Goal: Task Accomplishment & Management: Use online tool/utility

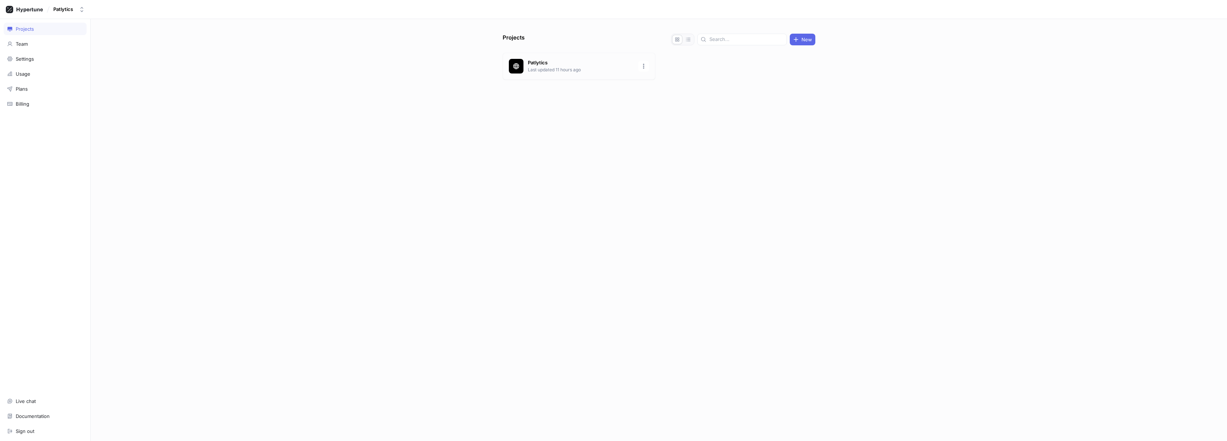
click at [531, 78] on div "Patlytics Last updated 11 hours ago" at bounding box center [579, 66] width 153 height 27
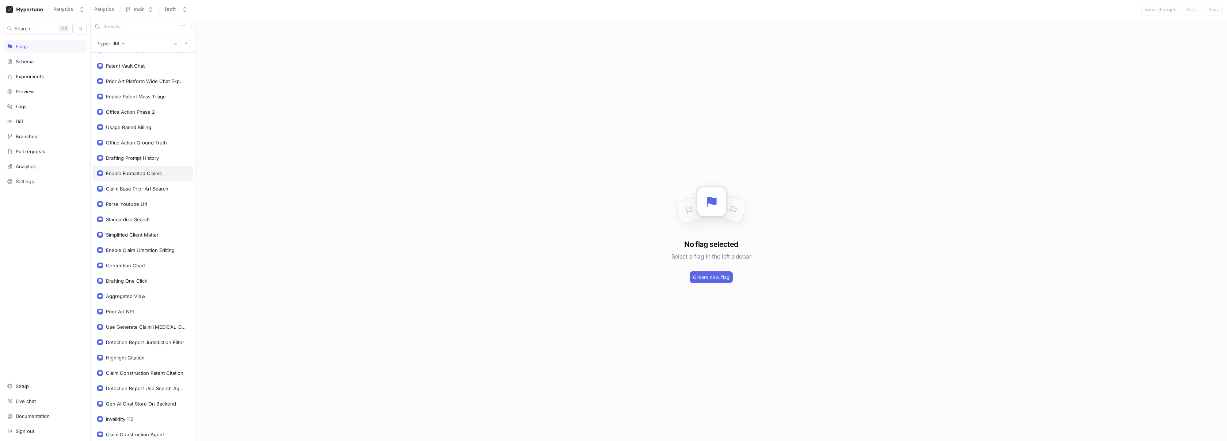
scroll to position [264, 0]
click at [151, 28] on input "text" at bounding box center [140, 26] width 74 height 7
click at [699, 275] on span "Create new flag" at bounding box center [711, 277] width 37 height 4
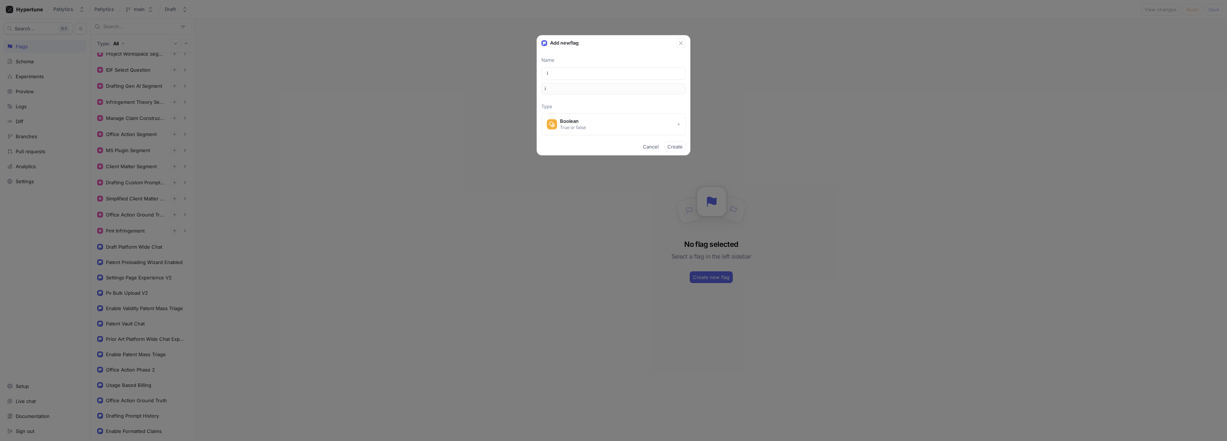
type input "in"
type input "inv"
type input "inva"
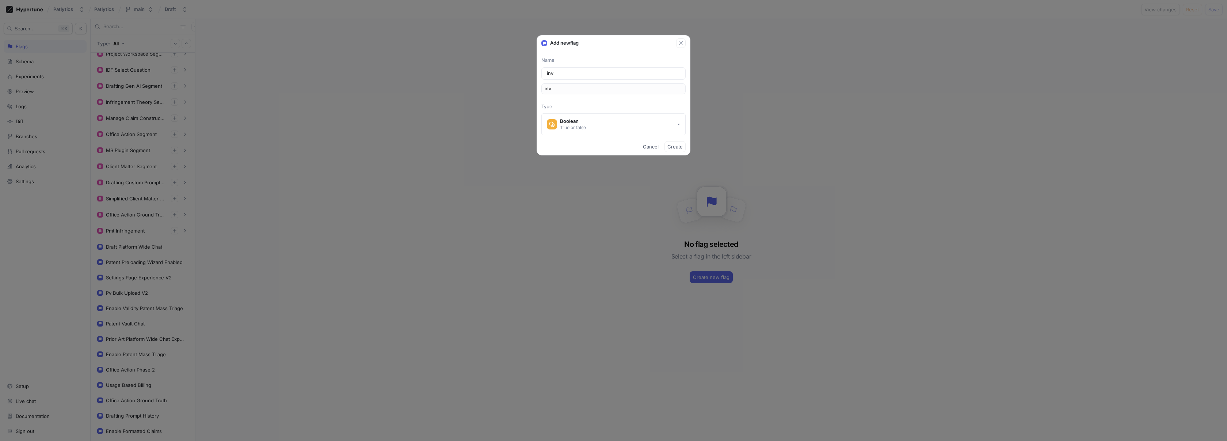
type input "inva"
type input "inval"
type input "invali"
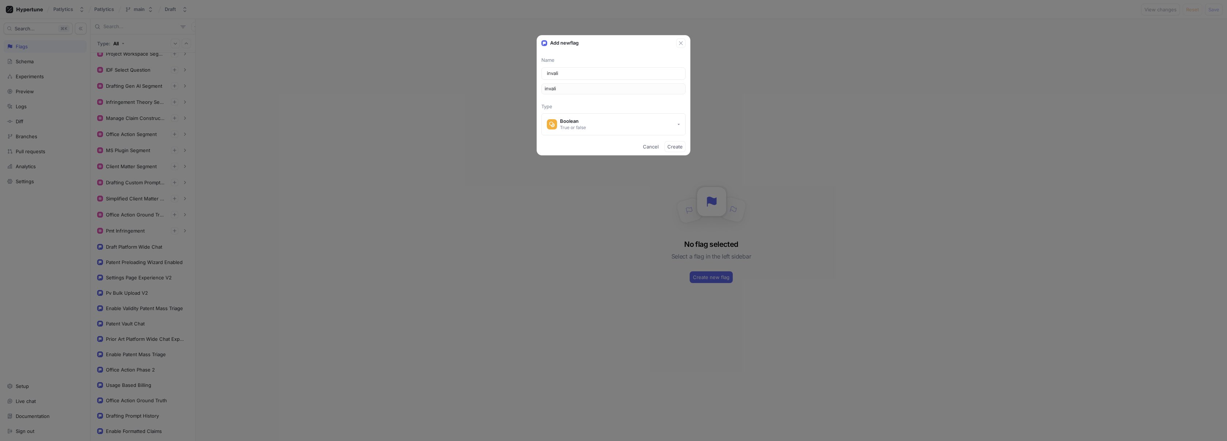
type input "c"
type input "cl"
type input "cla"
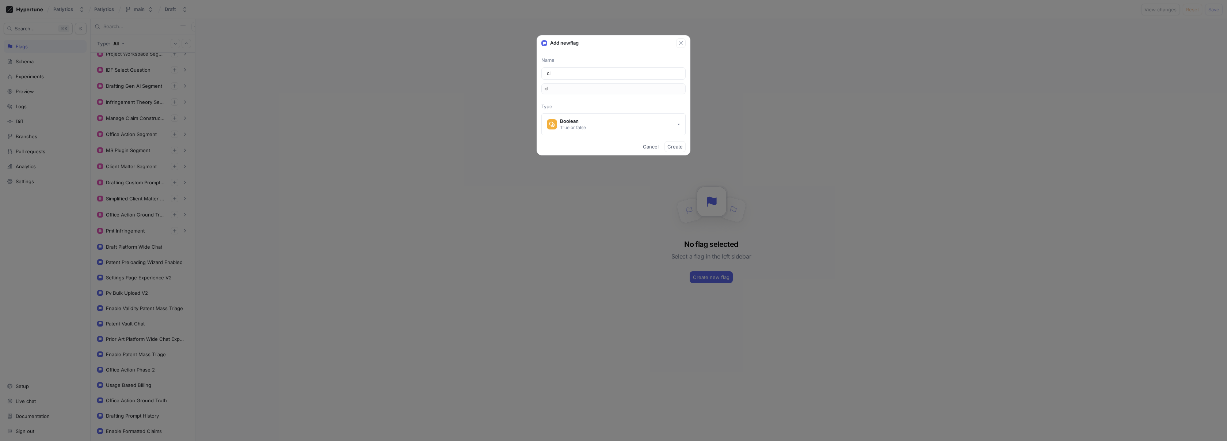
type input "cla"
type input "clai"
type input "claim"
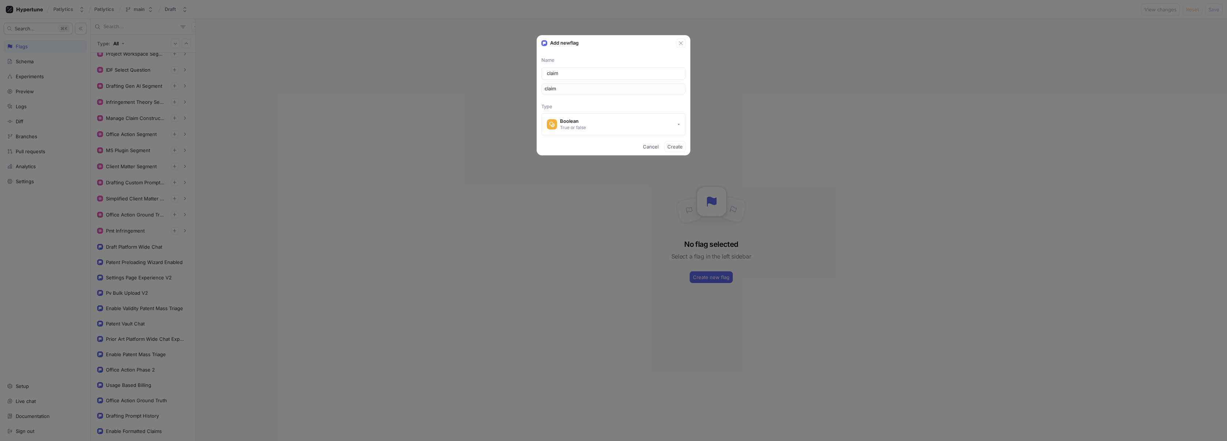
type input "claim c"
type input "claimC"
type input "claim ch"
type input "claimCh"
type input "claim cha"
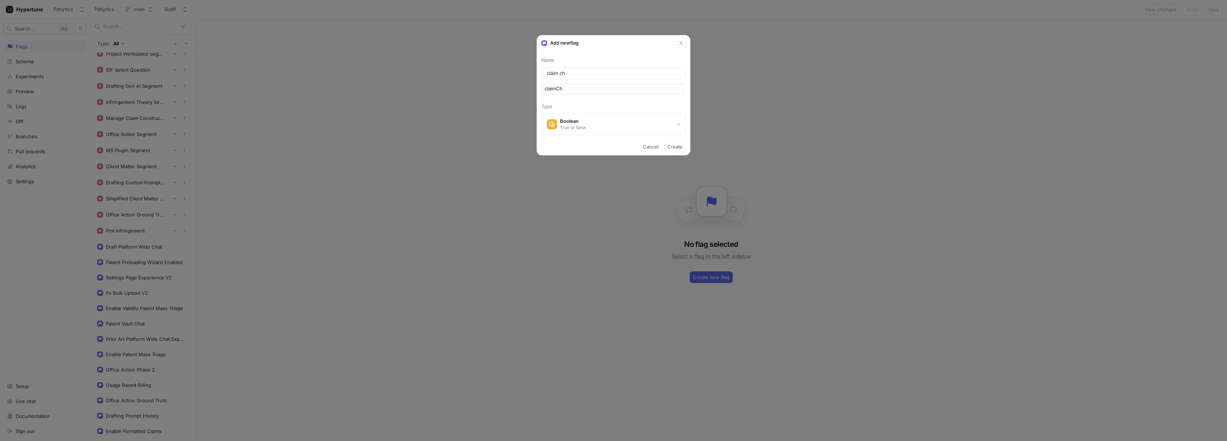
type input "claimCha"
type input "claim char"
type input "claimChar"
type input "claim chart"
type input "claimChart"
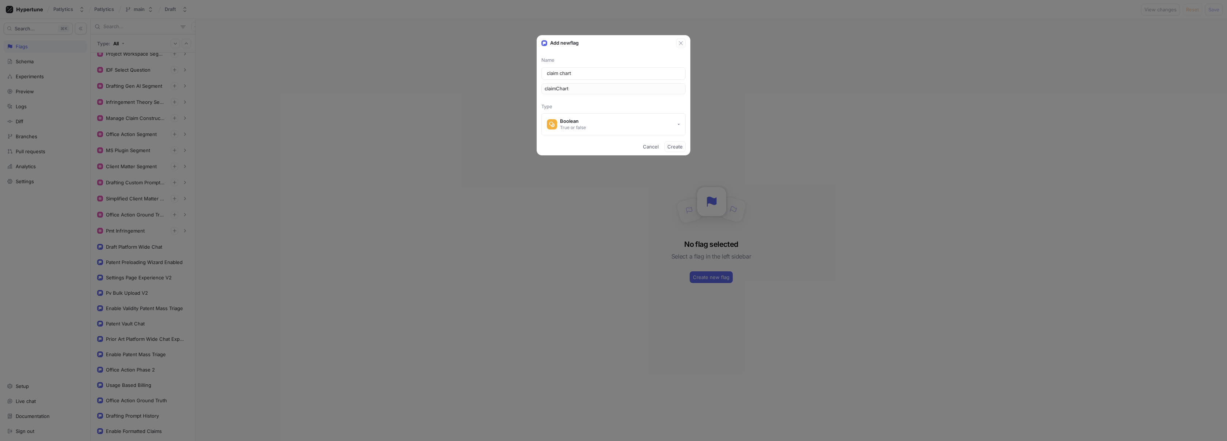
type input "claim chart p"
type input "claimChartP"
type input "claim chart pl"
type input "claimChartPl"
type input "claim chart pla"
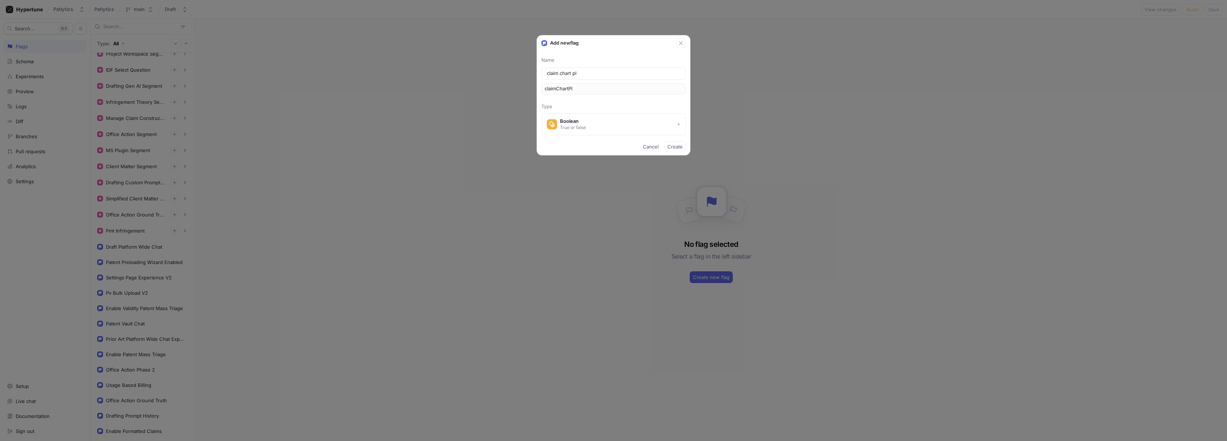
type input "claimChartPla"
type input "claim chart plat"
type input "claimChartPlat"
type input "claim chart platf"
type input "claimChartPlatf"
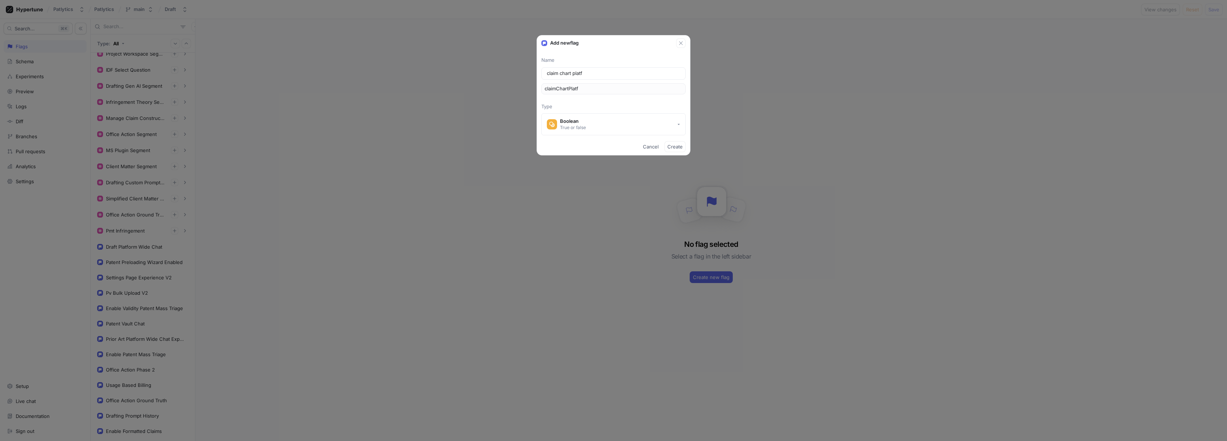
type input "claim chart platfo"
type input "claimChartPlatfo"
type input "claim chart platfor"
type input "claimChartPlatfor"
type input "claim chart platform"
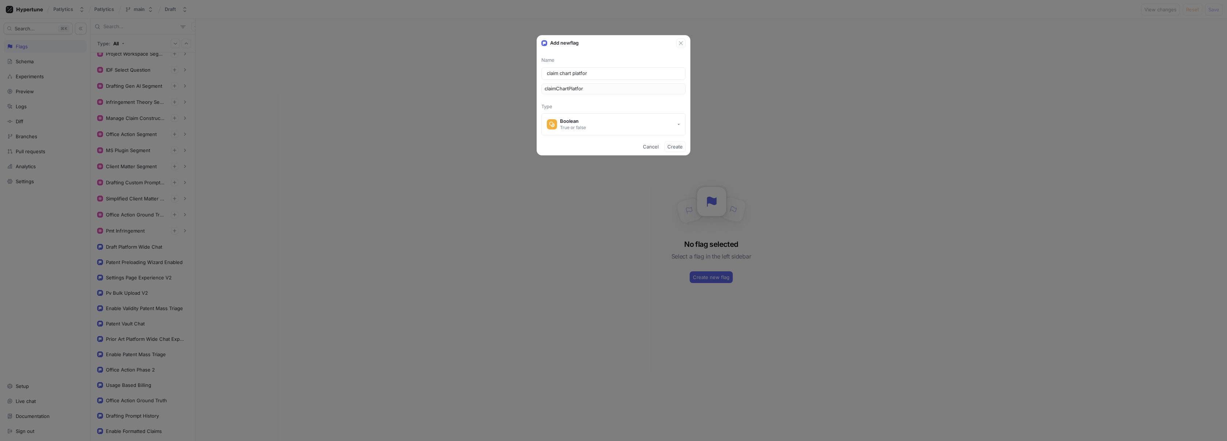
type input "claimChartPlatform"
type input "claim chart platform w"
type input "claimChartPlatformW"
type input "claim chart platform wi"
type input "claimChartPlatformWi"
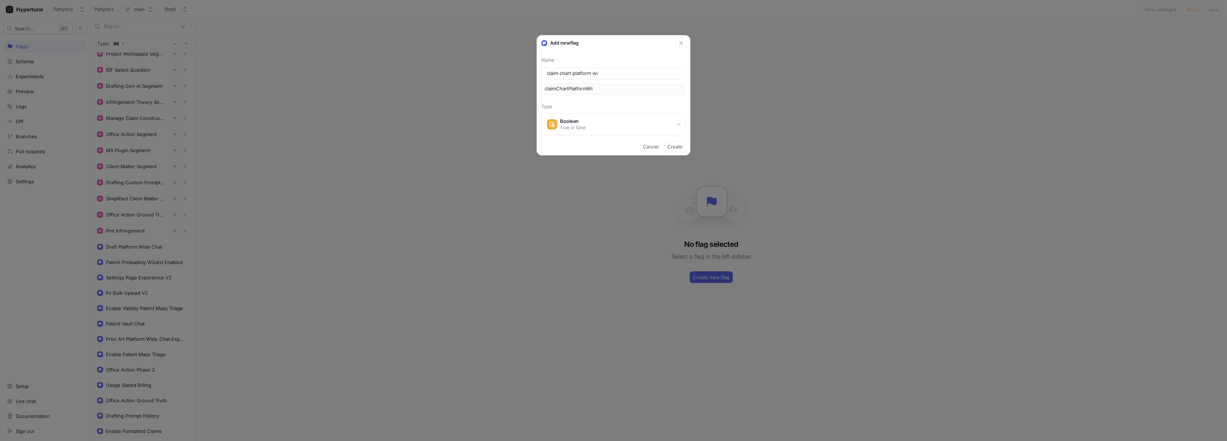
type input "claim chart platform wid"
type input "claimChartPlatformWid"
type input "claim chart platform wide"
type input "claimChartPlatformWide"
type input "claim chart platform wide c"
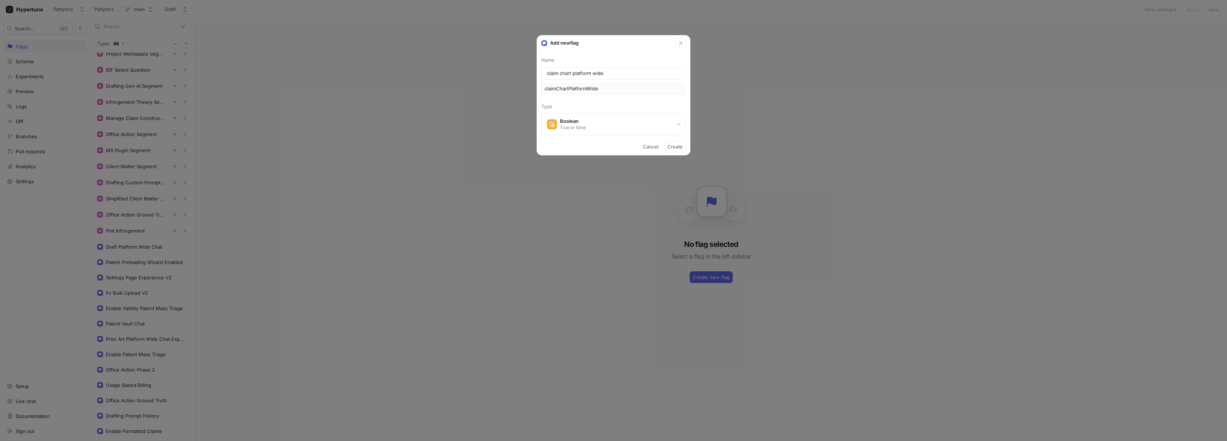
type input "claimChartPlatformWideC"
type input "claim chart platform wide ch"
type input "claimChartPlatformWideCh"
type input "claim chart platform wide cha"
type input "claimChartPlatformWideCha"
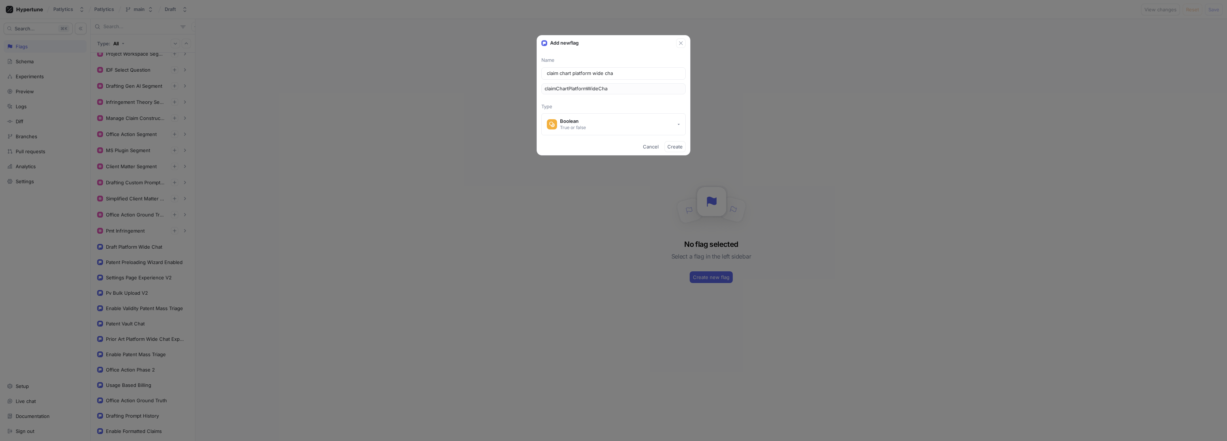
type input "claim chart platform wide char"
type input "claimChartPlatformWideChar"
type input "claim chart platform wide cha"
type input "claimChartPlatformWideCha"
type input "claim chart platform wide chat"
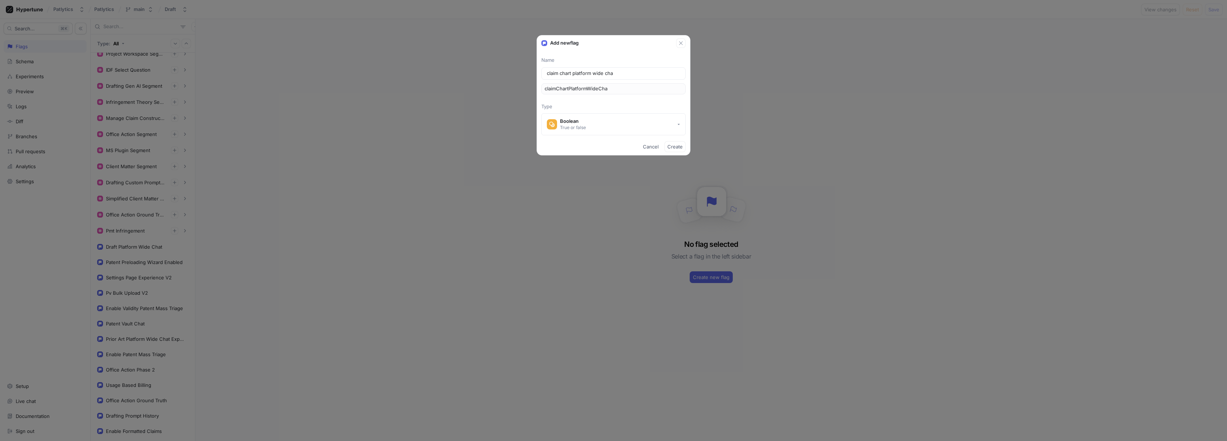
type input "claimChartPlatformWideChat"
type input "claim chart platform wide chat"
click at [678, 145] on span "Create" at bounding box center [675, 146] width 15 height 4
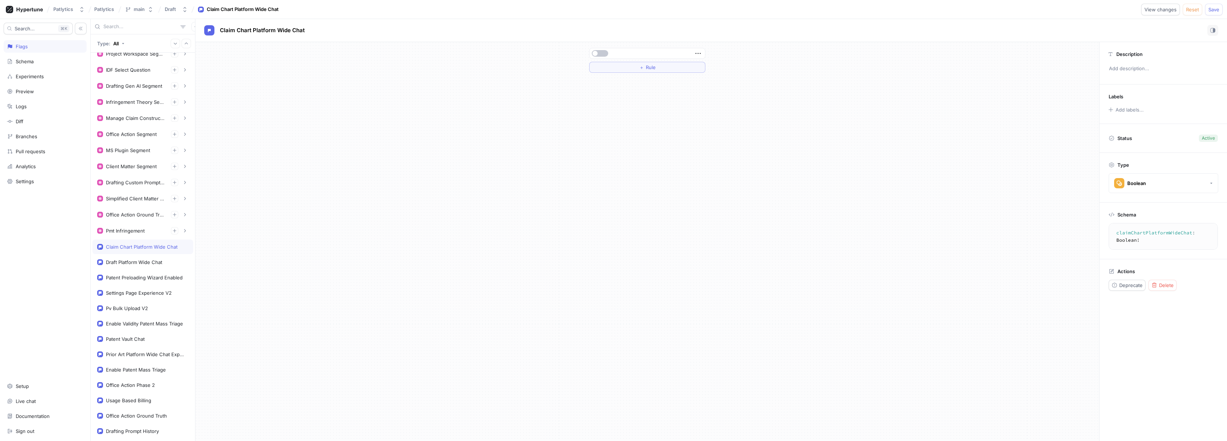
scroll to position [279, 0]
click at [605, 53] on button "button" at bounding box center [600, 53] width 16 height 7
click at [601, 56] on button "button" at bounding box center [600, 53] width 16 height 7
click at [617, 66] on button "＋ Rule" at bounding box center [647, 67] width 116 height 11
click at [626, 68] on div "Select variable..." at bounding box center [613, 67] width 37 height 6
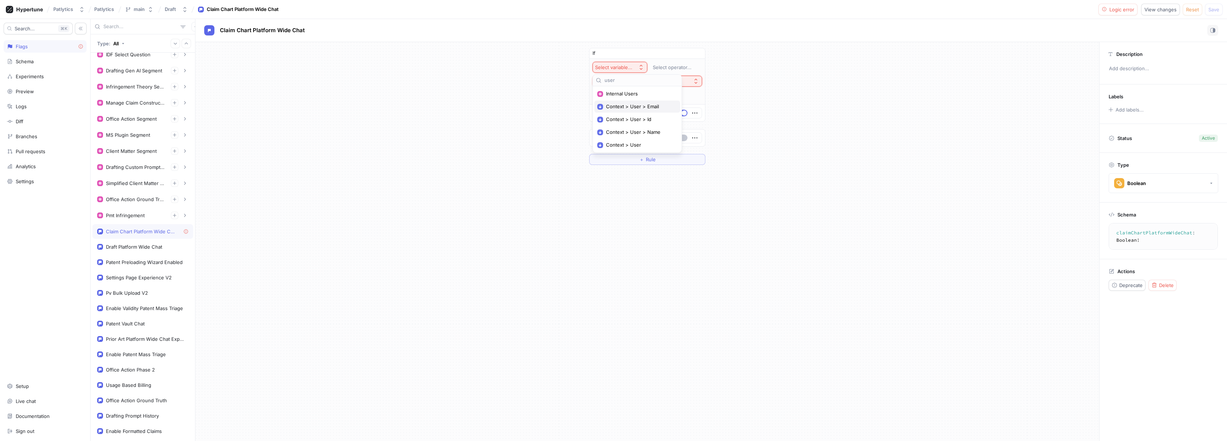
type input "user"
click at [631, 108] on span "Context > User > Email" at bounding box center [640, 106] width 68 height 6
type textarea "s"
type textarea "x"
type textarea "sa"
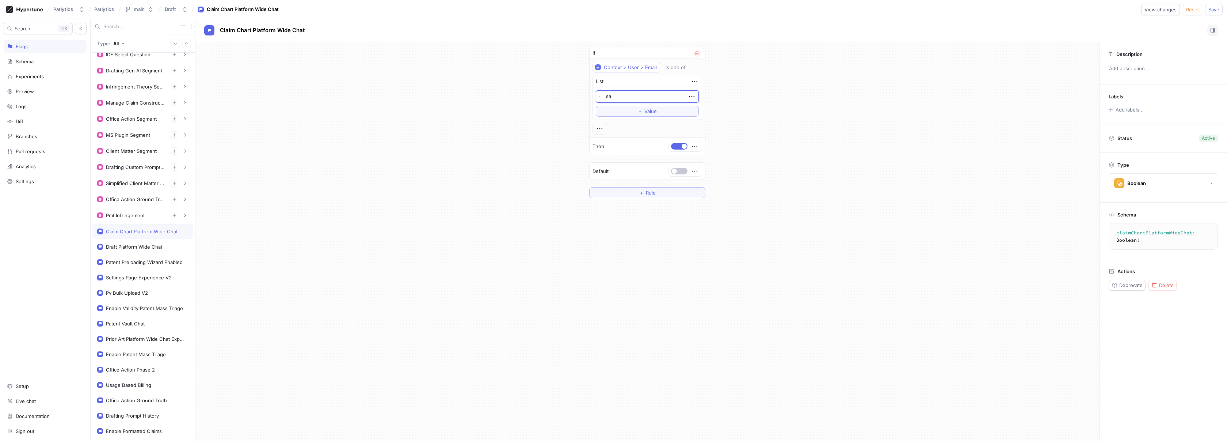
type textarea "x"
type textarea "[PERSON_NAME]@"
type textarea "x"
type textarea "[PERSON_NAME]@p"
type textarea "x"
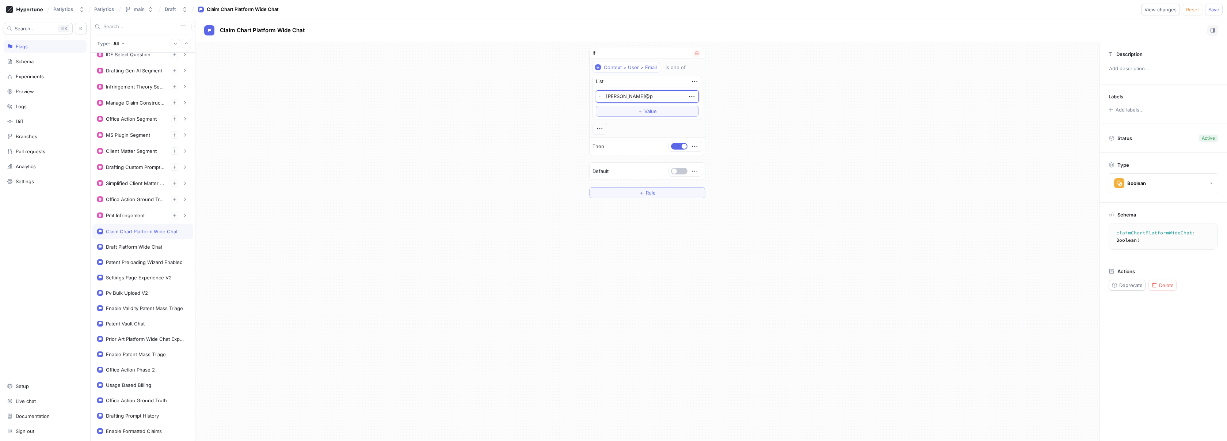
type textarea "[PERSON_NAME]@pa"
type textarea "x"
type textarea "[PERSON_NAME]@patl"
type textarea "x"
type textarea "[PERSON_NAME]@p"
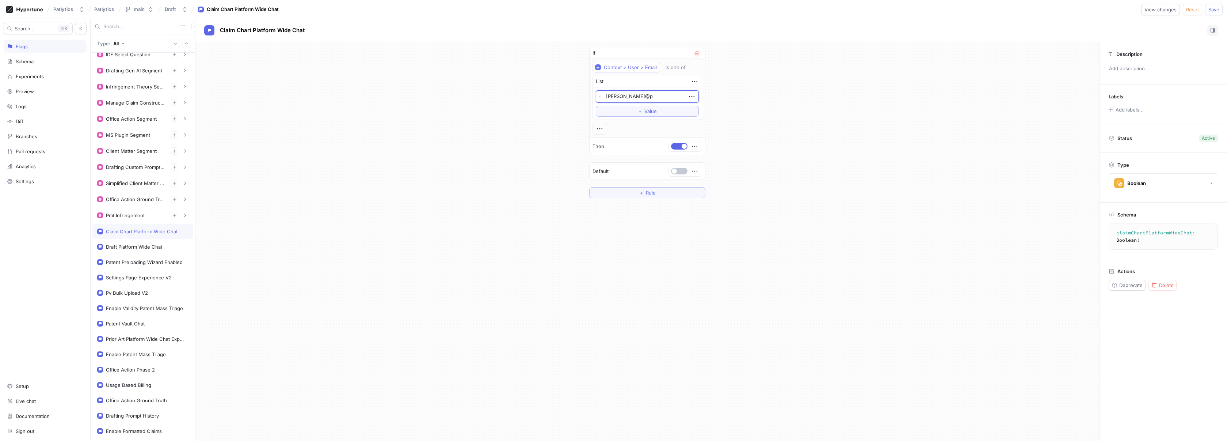
type textarea "x"
type textarea "[PERSON_NAME]@"
type textarea "x"
type textarea "[PERSON_NAME]@pa"
type textarea "x"
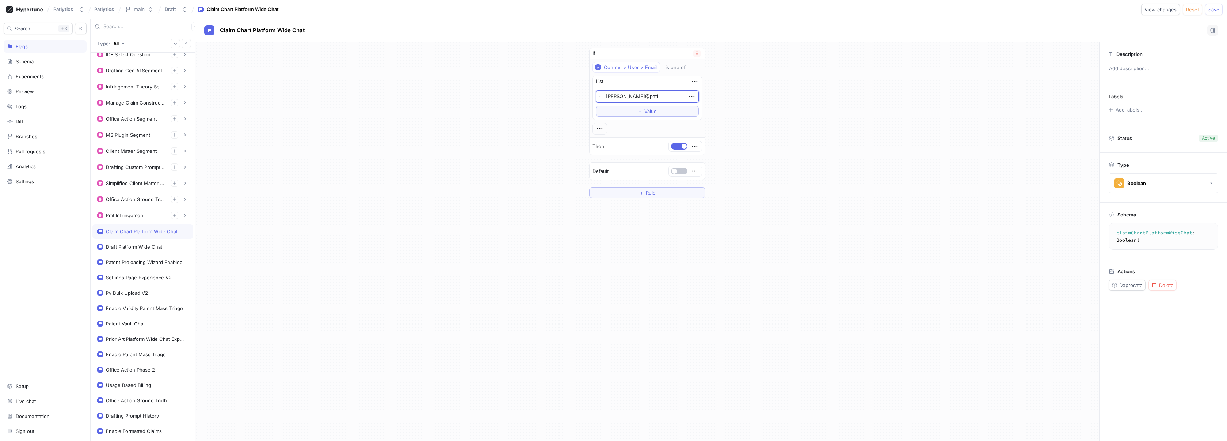
type textarea "[PERSON_NAME]"
type textarea "x"
type textarea "[PERSON_NAME]"
type textarea "x"
type textarea "[PERSON_NAME]"
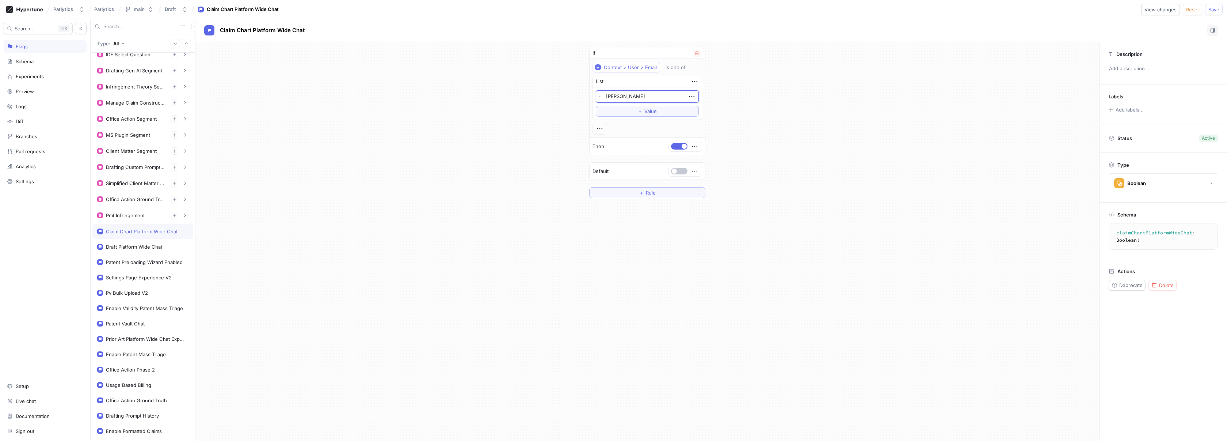
type textarea "x"
type textarea "[PERSON_NAME]"
type textarea "x"
type textarea "[PERSON_NAME]@patlytics."
type textarea "x"
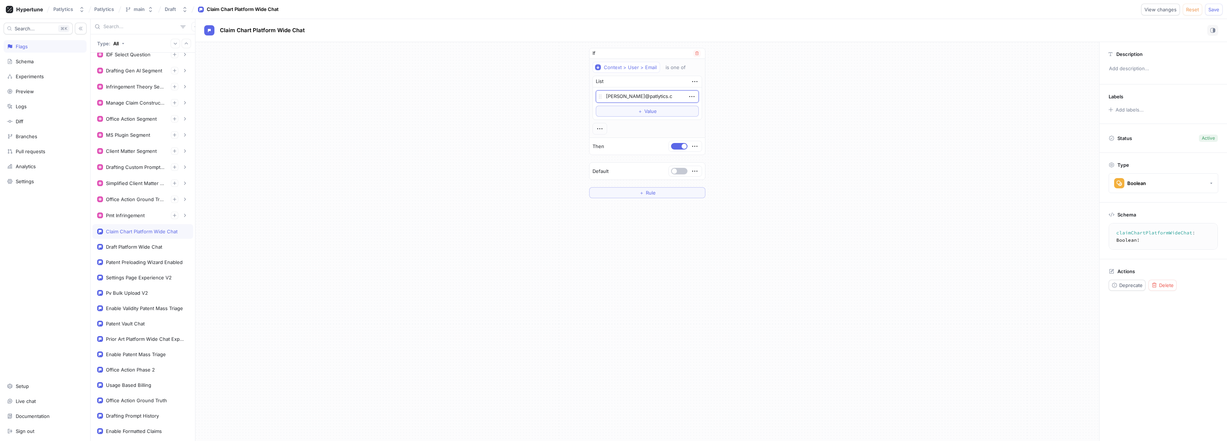
type textarea "[PERSON_NAME][EMAIL_ADDRESS][DOMAIN_NAME]"
type textarea "x"
type textarea "[PERSON_NAME][EMAIL_ADDRESS][DOMAIN_NAME]"
click at [1209, 8] on span "Save" at bounding box center [1214, 9] width 11 height 4
click at [430, 46] on div "If Context > User > Email is one of List [PERSON_NAME][EMAIL_ADDRESS][DOMAIN_NA…" at bounding box center [647, 123] width 904 height 162
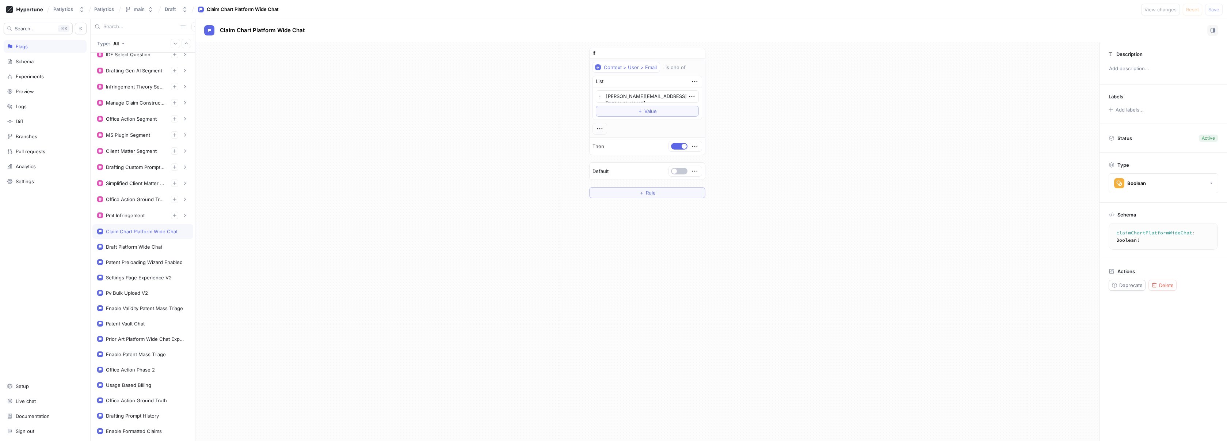
type textarea "x"
